Goal: Transaction & Acquisition: Purchase product/service

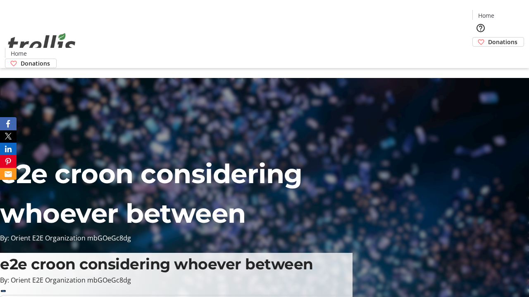
click at [488, 38] on span "Donations" at bounding box center [502, 42] width 29 height 9
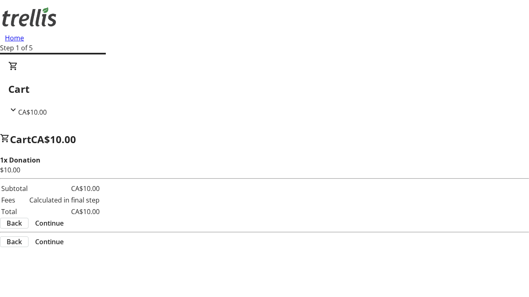
select select "CA"
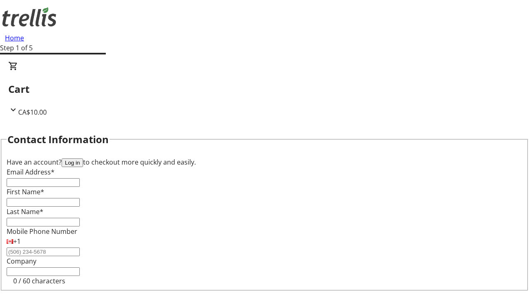
click at [83, 159] on button "Log in" at bounding box center [72, 163] width 21 height 9
